Goal: Task Accomplishment & Management: Complete application form

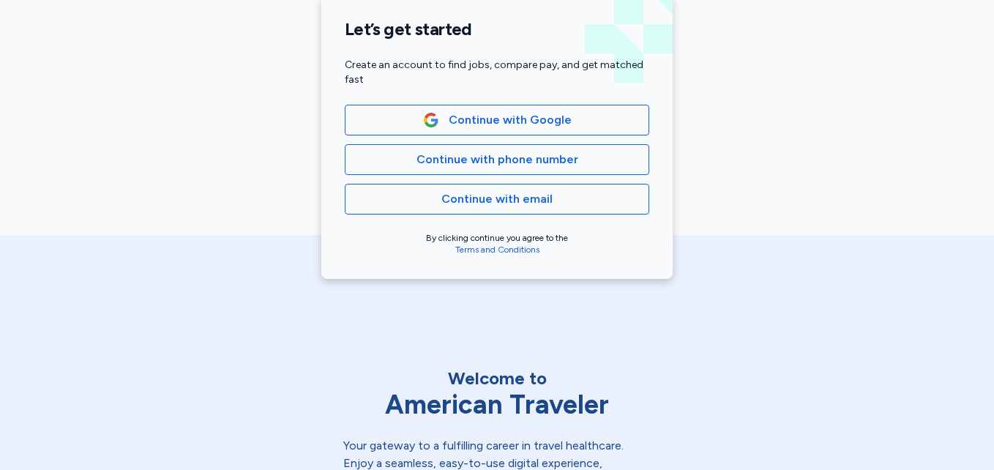
scroll to position [371, 0]
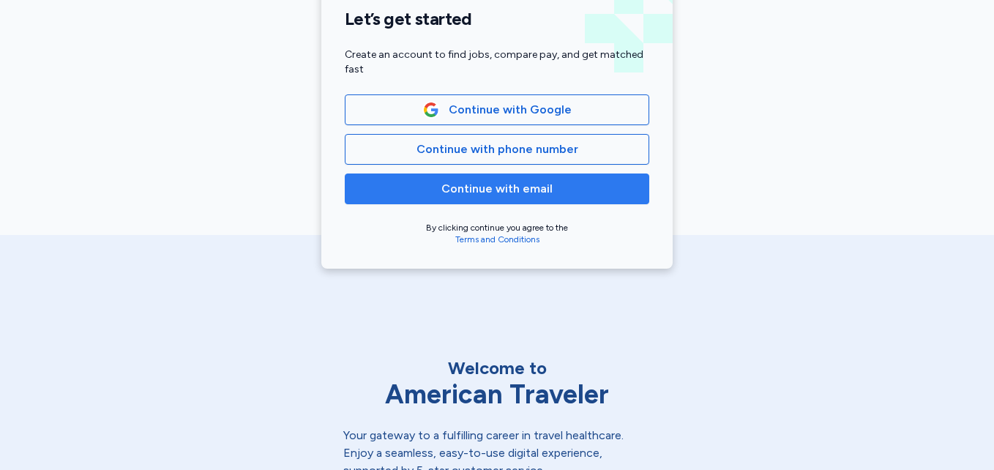
click at [567, 180] on span "Continue with email" at bounding box center [497, 189] width 280 height 18
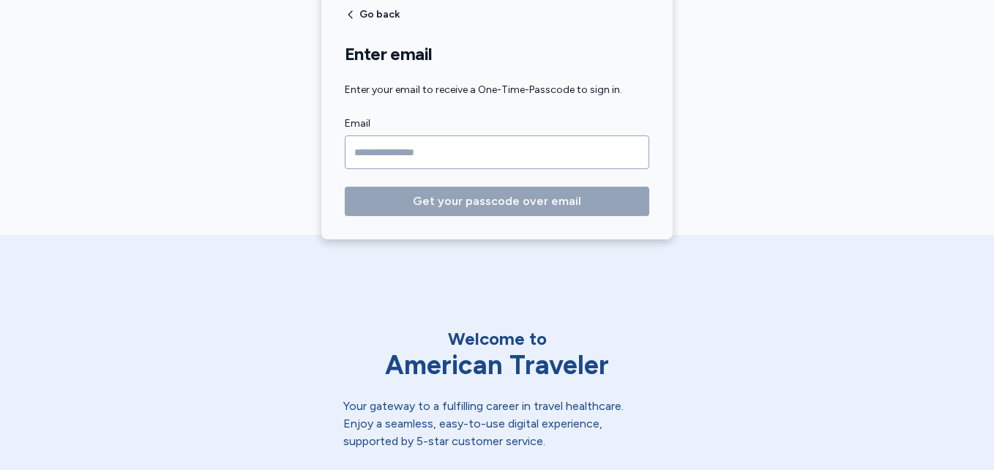
type input "*"
click at [521, 159] on input "*********" at bounding box center [497, 152] width 305 height 34
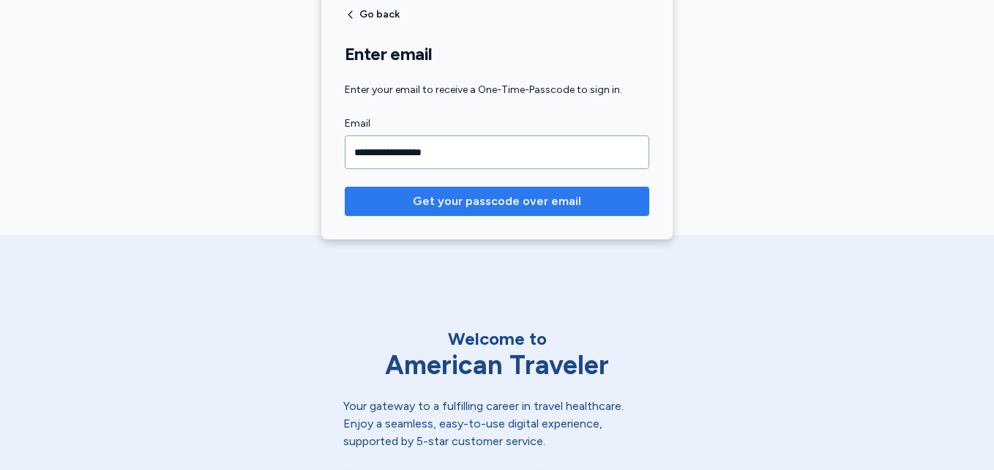
type input "**********"
click at [520, 204] on span "Get your passcode over email" at bounding box center [497, 202] width 168 height 18
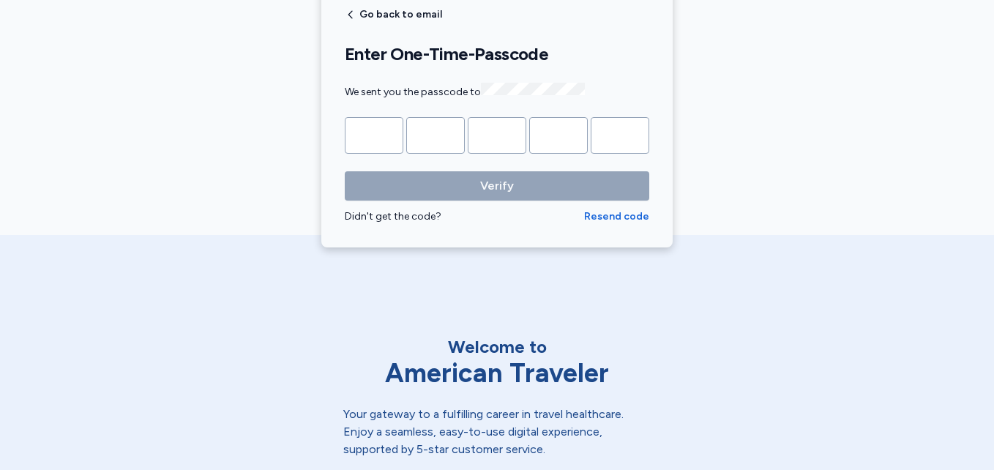
type input "*"
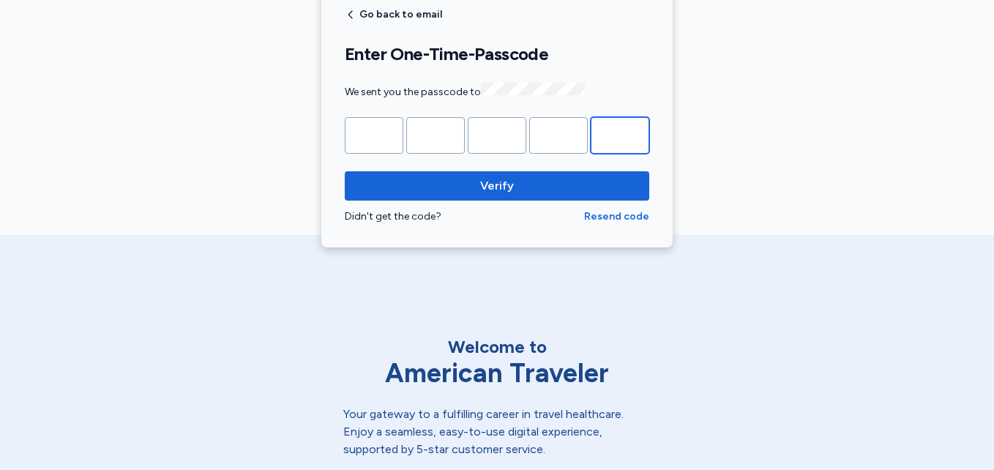
type input "*"
click at [345, 171] on button "Verify" at bounding box center [497, 185] width 305 height 29
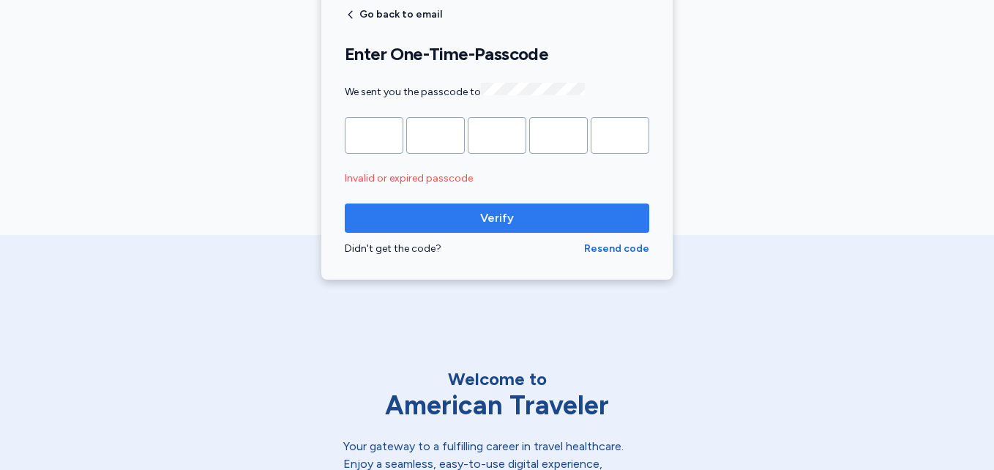
click at [512, 213] on span "Verify" at bounding box center [497, 218] width 281 height 18
click at [597, 247] on span "Resend code" at bounding box center [616, 249] width 65 height 15
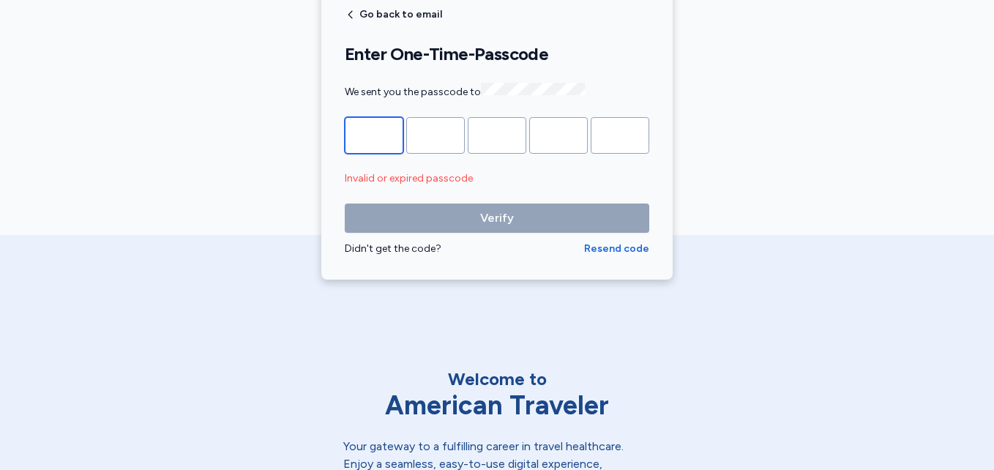
click at [370, 125] on input "Please enter OTP character 1" at bounding box center [374, 135] width 59 height 37
type input "*"
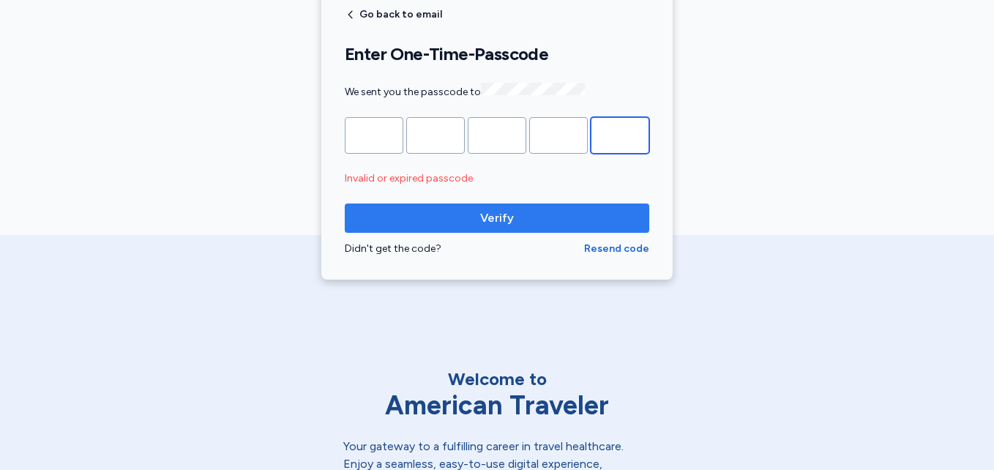
type input "*"
click at [345, 204] on button "Verify" at bounding box center [497, 218] width 305 height 29
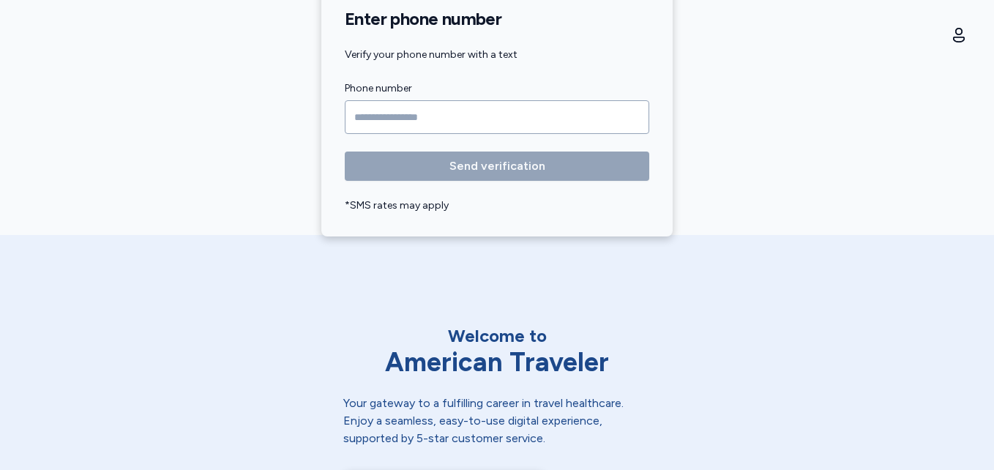
click at [369, 121] on input "Phone number" at bounding box center [497, 117] width 305 height 34
click at [368, 113] on input "Phone number" at bounding box center [497, 117] width 305 height 34
click at [394, 112] on input "Phone number" at bounding box center [497, 117] width 305 height 34
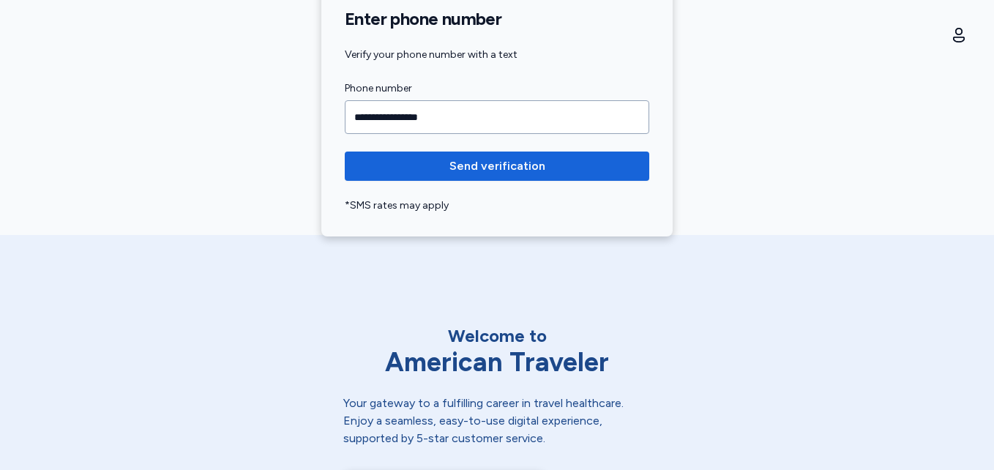
type input "**********"
click at [345, 152] on button "Send verification" at bounding box center [497, 166] width 305 height 29
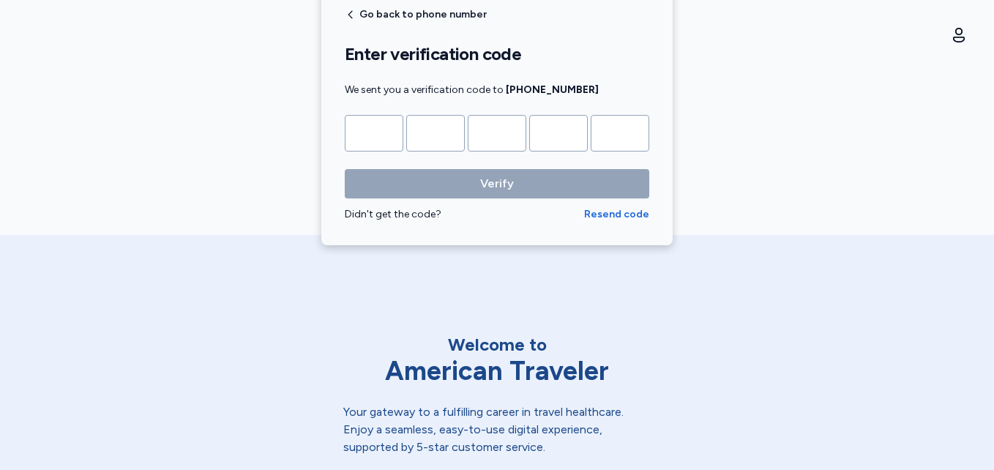
type input "*"
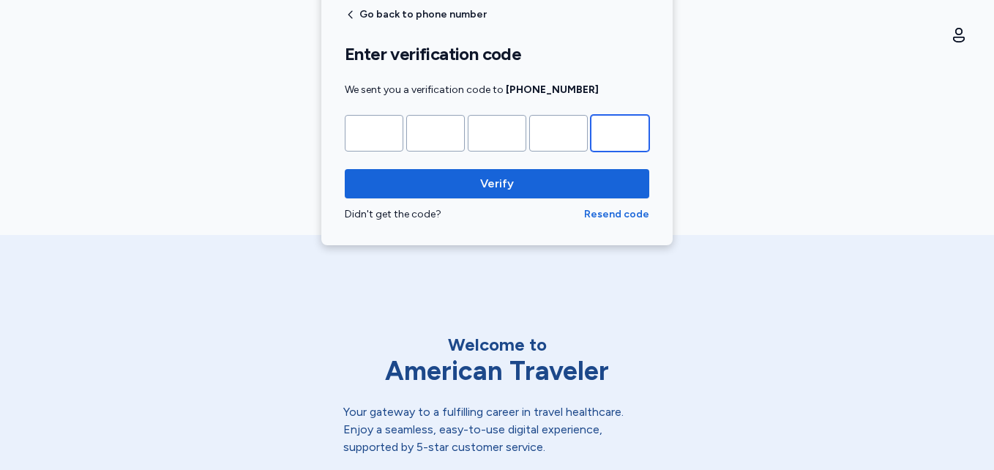
type input "*"
click at [345, 169] on button "Verify" at bounding box center [497, 183] width 305 height 29
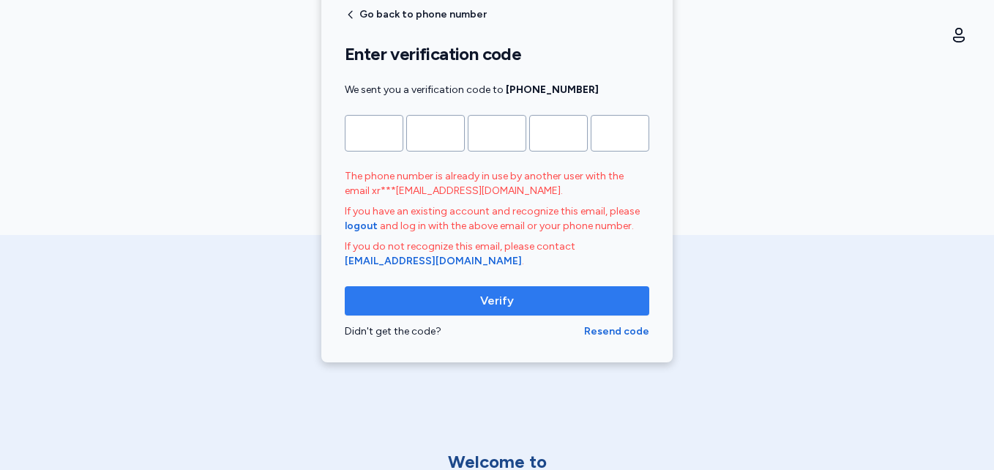
click at [424, 291] on button "Verify" at bounding box center [497, 300] width 305 height 29
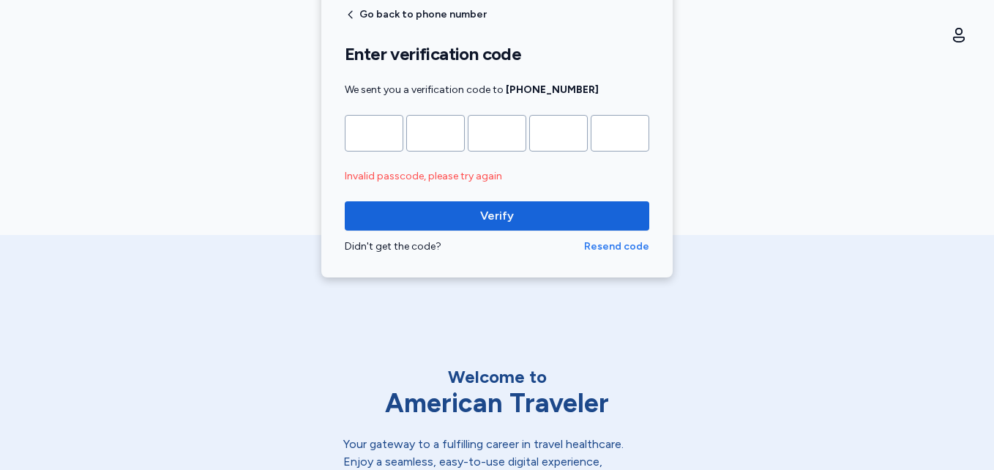
click at [620, 247] on span "Resend code" at bounding box center [616, 246] width 65 height 15
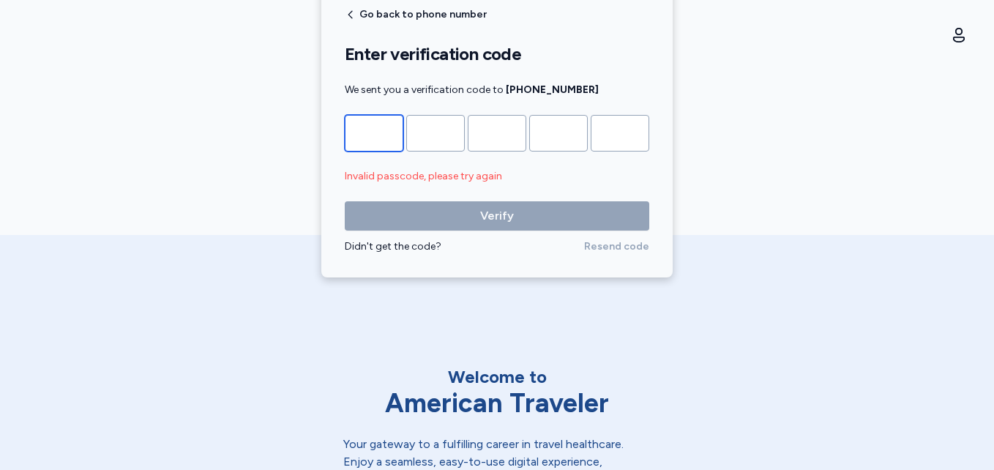
click at [370, 134] on input "Please enter OTP character 1" at bounding box center [374, 133] width 59 height 37
click at [616, 251] on span "Resend code" at bounding box center [616, 246] width 65 height 15
drag, startPoint x: 528, startPoint y: 255, endPoint x: 684, endPoint y: 261, distance: 156.7
click at [546, 254] on div "Go back to phone number Enter verification code We sent you a verification code…" at bounding box center [496, 131] width 351 height 293
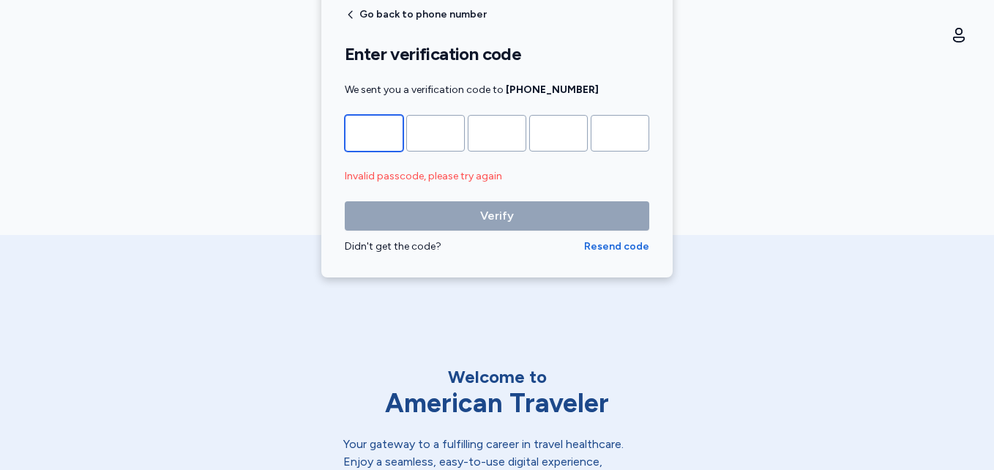
click at [375, 122] on input "Please enter OTP character 1" at bounding box center [374, 133] width 59 height 37
type input "*"
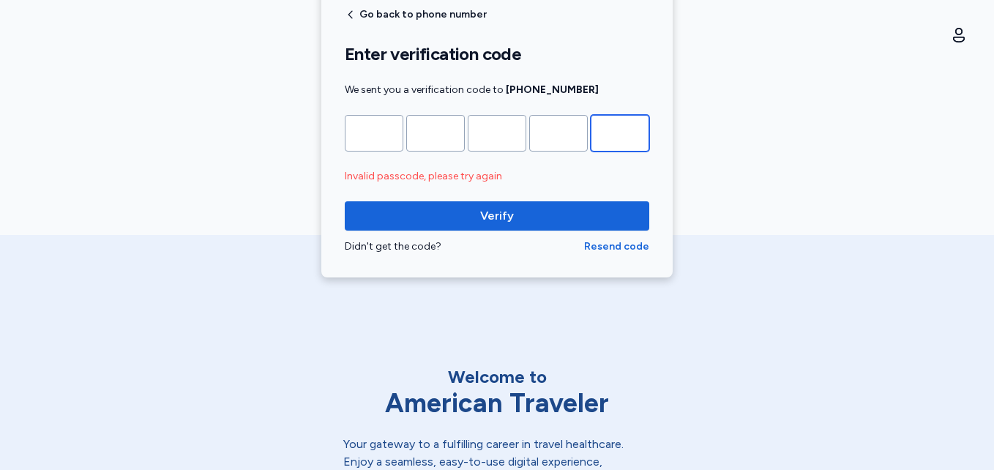
type input "*"
click at [345, 201] on button "Verify" at bounding box center [497, 215] width 305 height 29
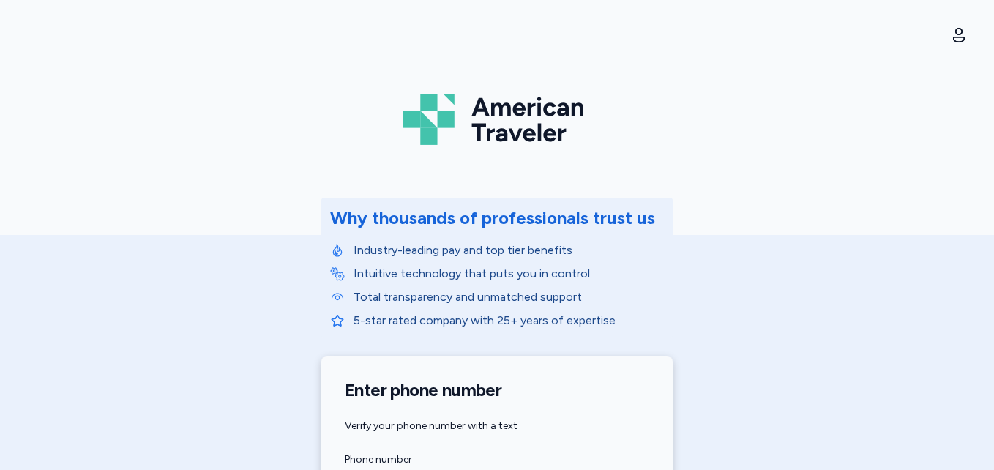
scroll to position [253, 0]
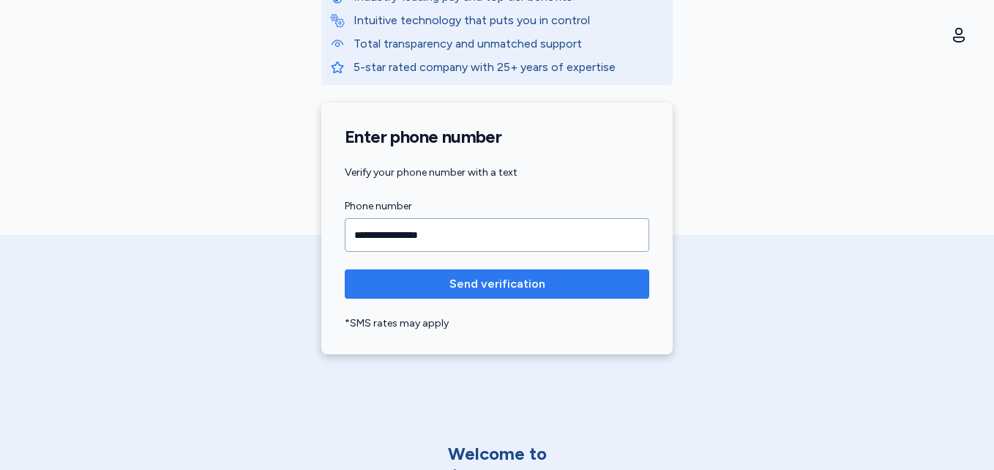
type input "**********"
click at [486, 280] on span "Send verification" at bounding box center [497, 284] width 96 height 18
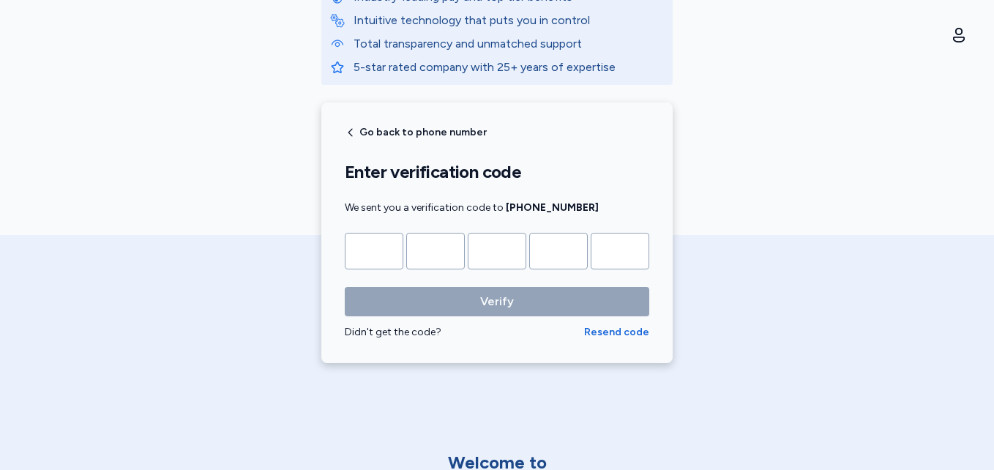
type input "*"
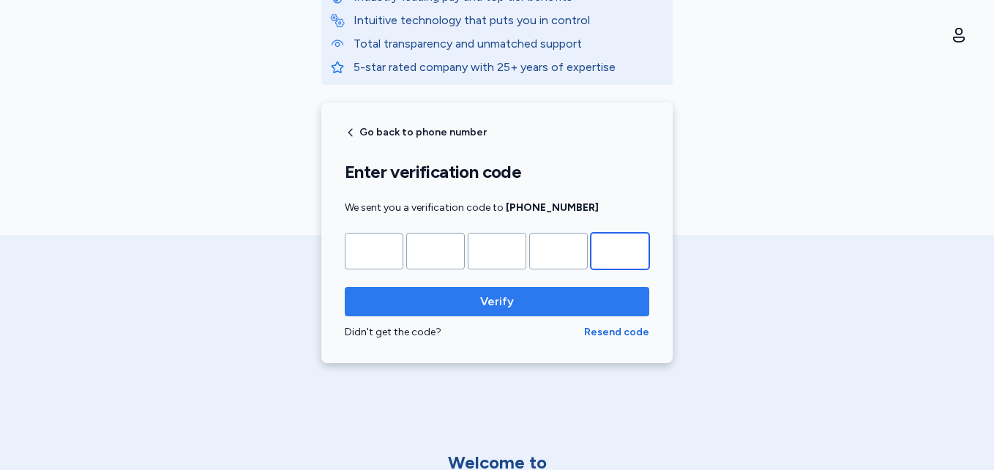
type input "*"
click at [496, 306] on span "Verify" at bounding box center [497, 302] width 34 height 18
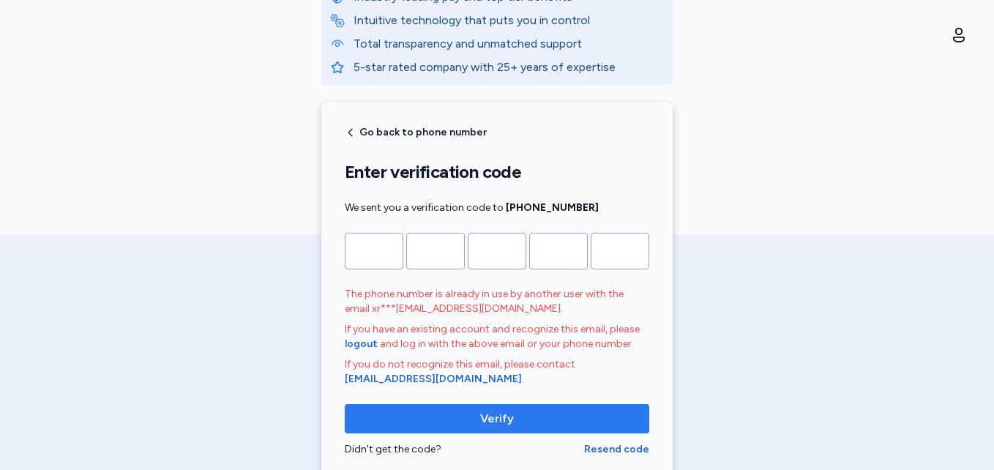
click at [484, 430] on button "Verify" at bounding box center [497, 418] width 305 height 29
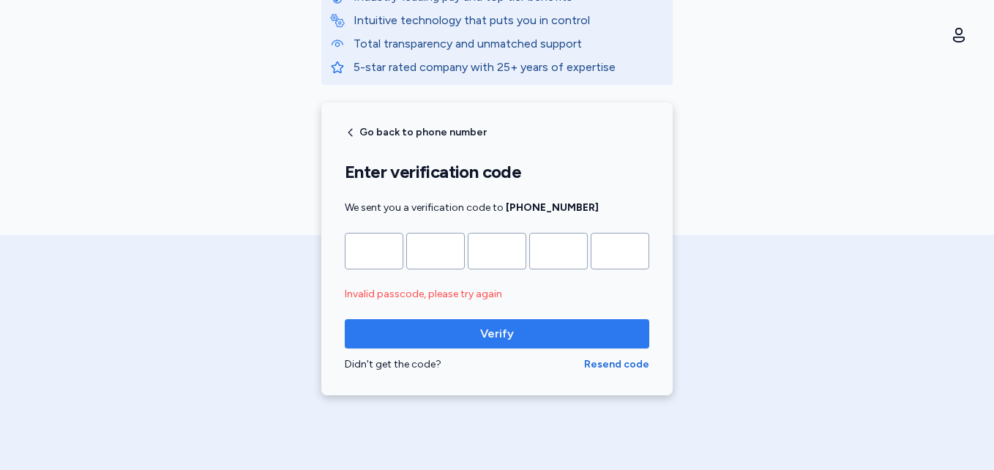
click at [537, 345] on button "Verify" at bounding box center [497, 333] width 305 height 29
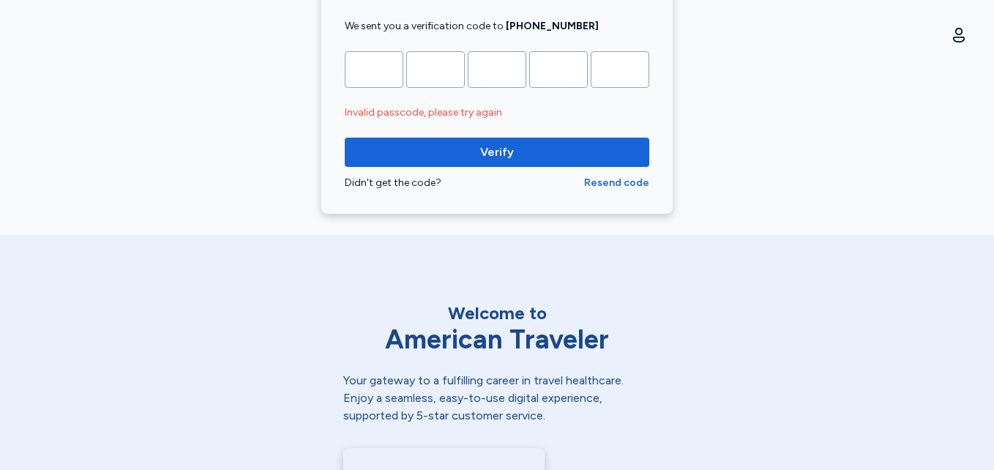
scroll to position [0, 0]
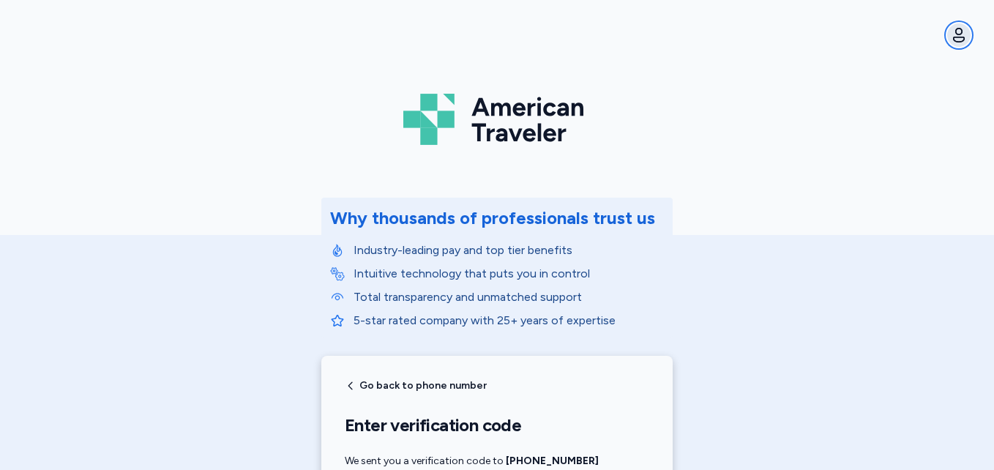
click at [960, 33] on icon "button" at bounding box center [959, 35] width 18 height 18
click at [837, 79] on div "Account" at bounding box center [876, 73] width 187 height 35
drag, startPoint x: 988, startPoint y: 84, endPoint x: 978, endPoint y: 449, distance: 365.4
click at [978, 449] on div "Open user menu Account Sign out American Traveler Why thousands of professional…" at bounding box center [497, 235] width 994 height 470
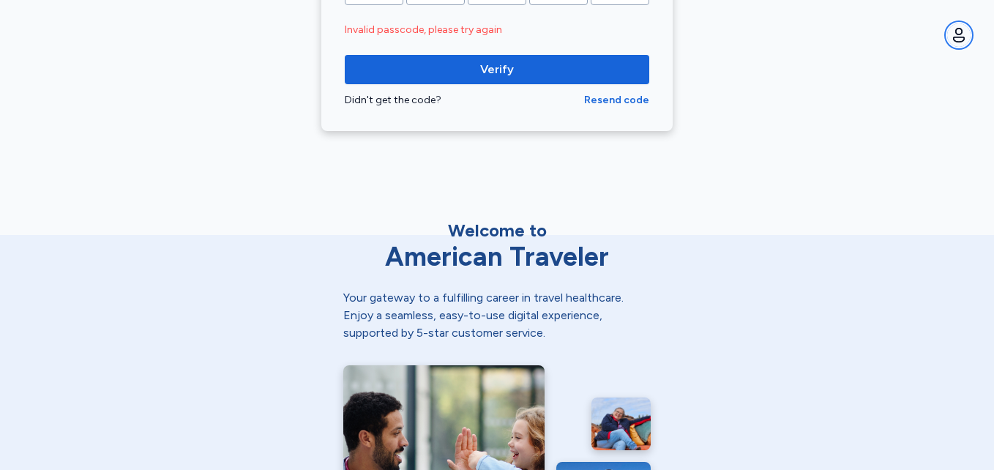
scroll to position [357, 0]
